Goal: Navigation & Orientation: Find specific page/section

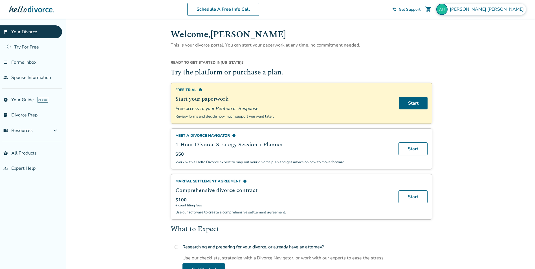
click at [505, 11] on span "[PERSON_NAME]" at bounding box center [488, 9] width 76 height 6
click at [364, 67] on h2 "Try the platform or purchase a plan." at bounding box center [302, 72] width 262 height 11
click at [25, 64] on span "Forms Inbox" at bounding box center [23, 62] width 25 height 6
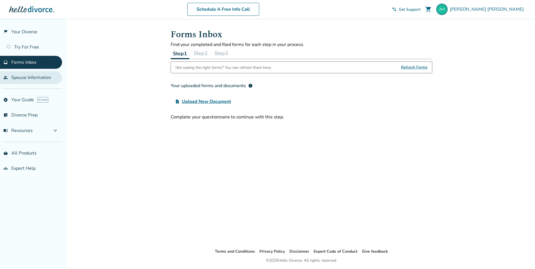
click at [30, 78] on link "people Spouse Information" at bounding box center [31, 77] width 62 height 13
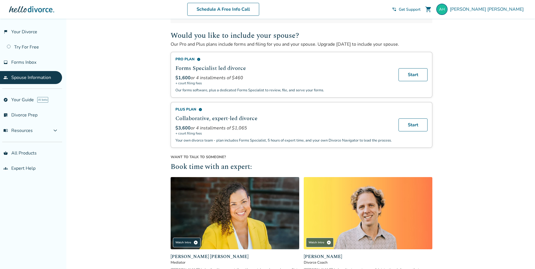
scroll to position [166, 0]
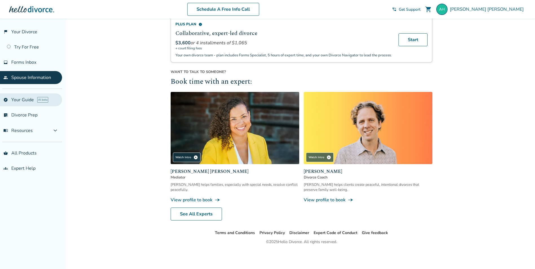
click at [29, 103] on link "explore Your Guide AI beta" at bounding box center [31, 99] width 62 height 13
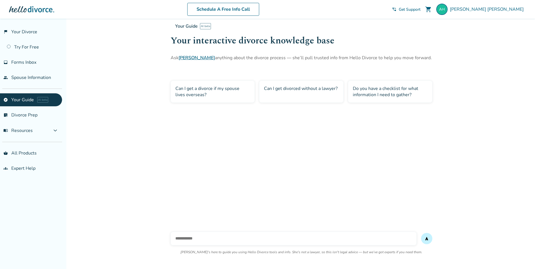
scroll to position [19, 0]
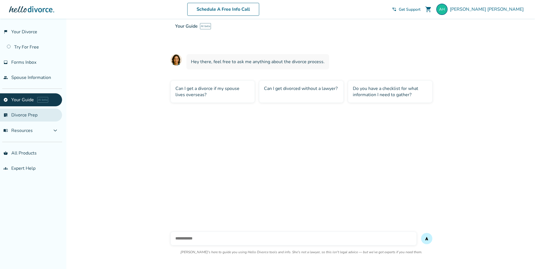
click at [35, 117] on link "list_alt_check Divorce Prep" at bounding box center [31, 115] width 62 height 13
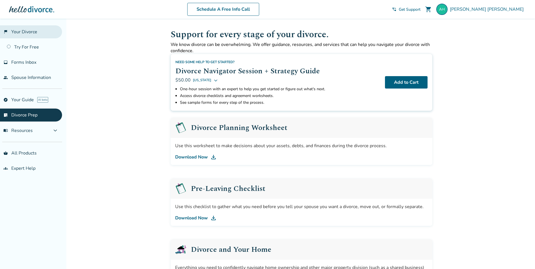
click at [27, 32] on link "flag_2 Your Divorce" at bounding box center [31, 31] width 62 height 13
